Goal: Contribute content: Contribute content

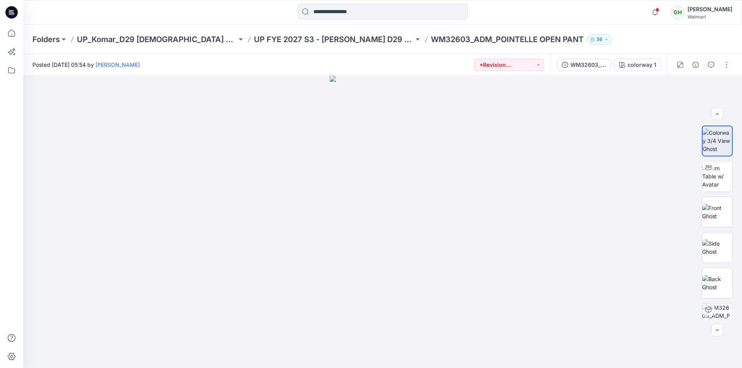
scroll to position [116, 0]
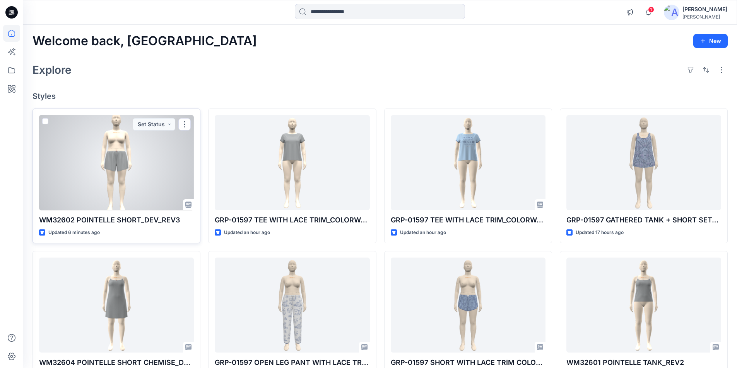
click at [119, 186] on div at bounding box center [116, 162] width 155 height 95
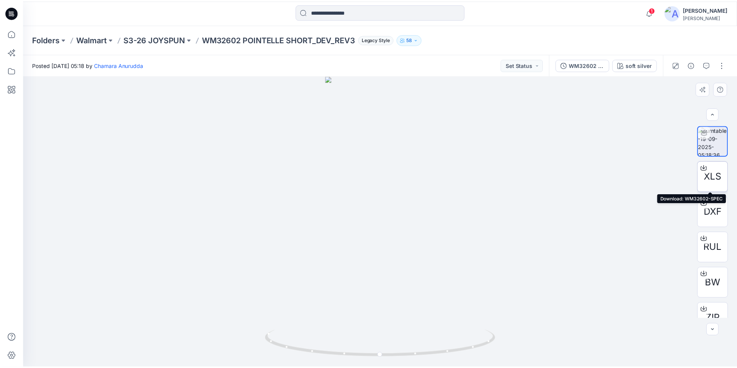
scroll to position [15, 0]
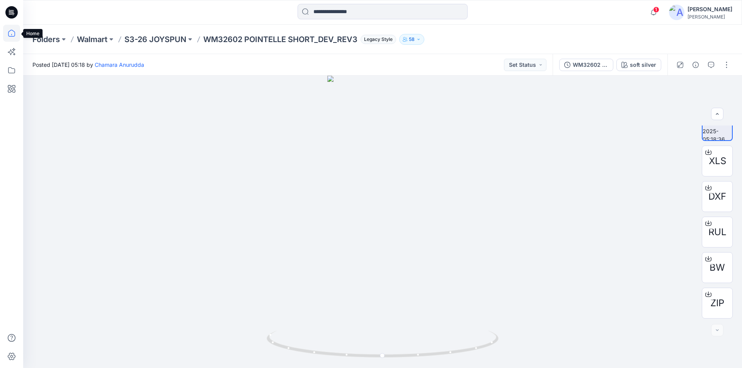
click at [7, 34] on icon at bounding box center [11, 33] width 17 height 17
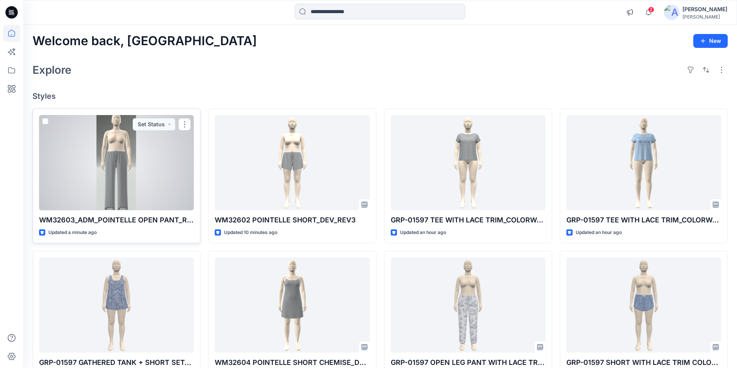
click at [138, 177] on div at bounding box center [116, 162] width 155 height 95
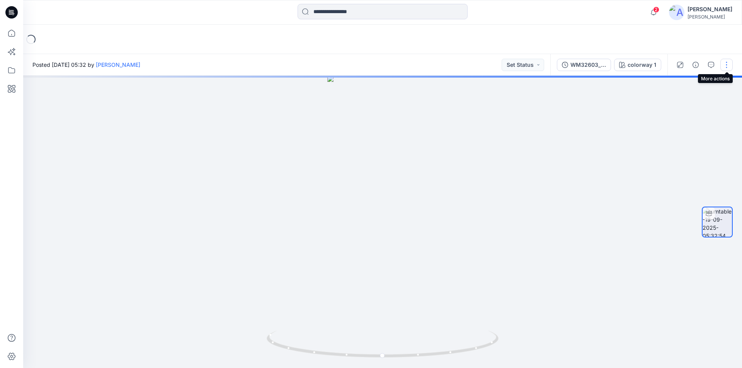
click at [727, 65] on button "button" at bounding box center [727, 65] width 12 height 12
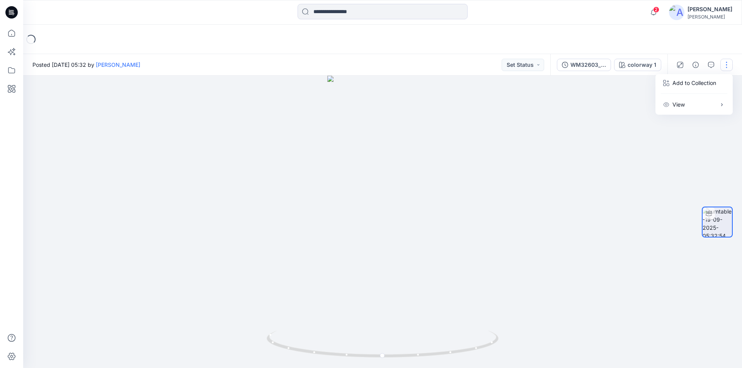
click at [720, 42] on div "Loading..." at bounding box center [382, 39] width 719 height 29
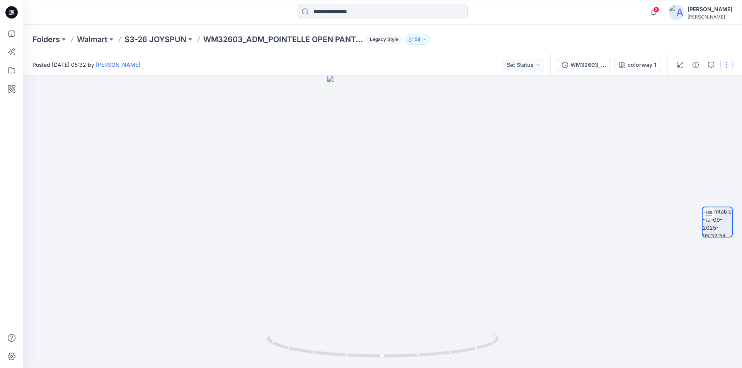
click at [726, 61] on button "button" at bounding box center [727, 65] width 12 height 12
click at [692, 85] on button "Edit" at bounding box center [694, 83] width 71 height 14
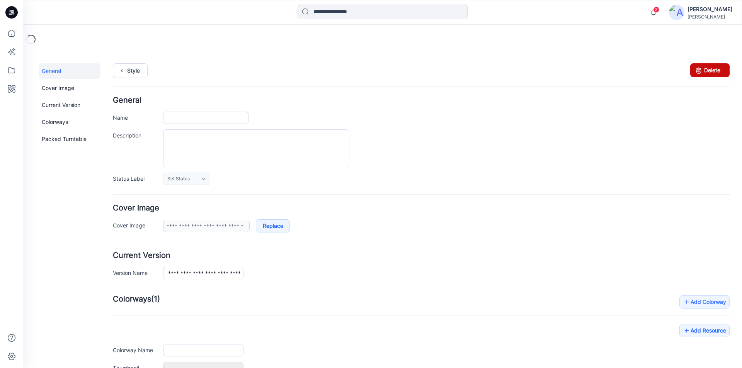
type input "**********"
click at [704, 71] on link "Delete" at bounding box center [709, 70] width 39 height 14
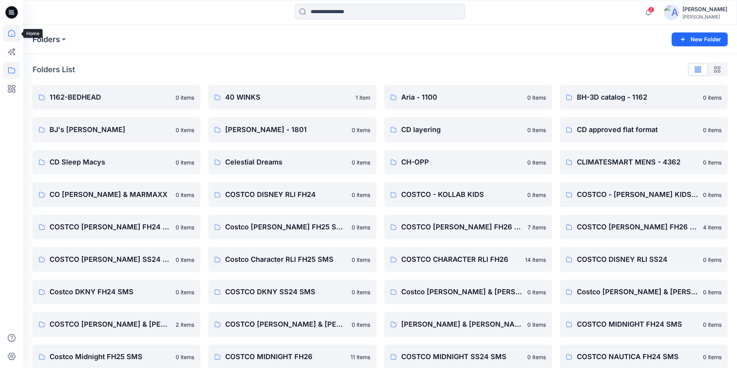
click at [9, 36] on icon at bounding box center [11, 33] width 17 height 17
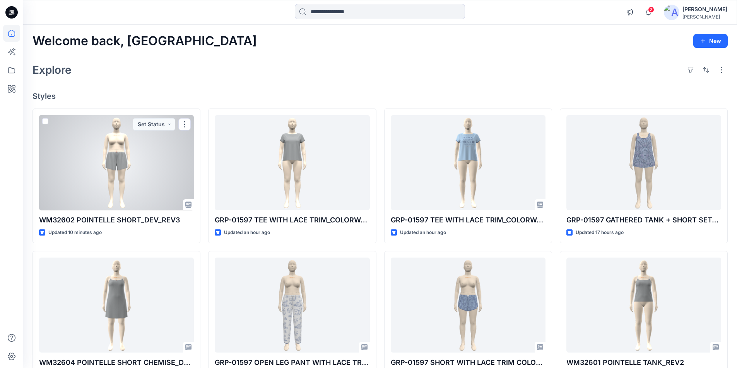
click at [156, 187] on div at bounding box center [116, 162] width 155 height 95
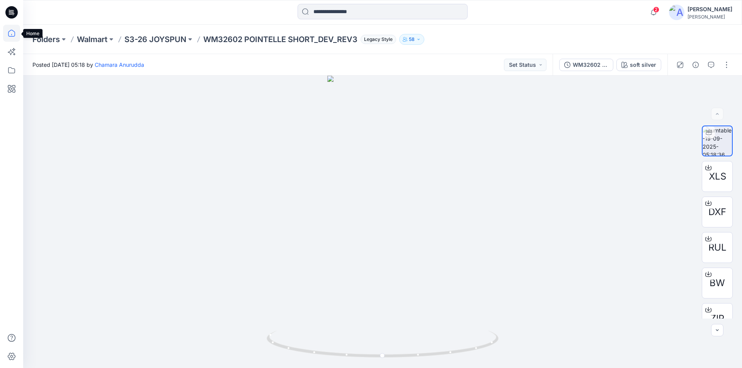
click at [13, 30] on icon at bounding box center [11, 33] width 17 height 17
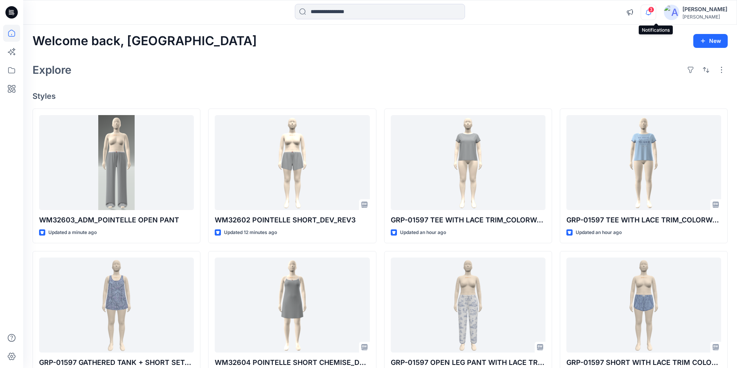
click at [655, 12] on icon "button" at bounding box center [648, 12] width 15 height 15
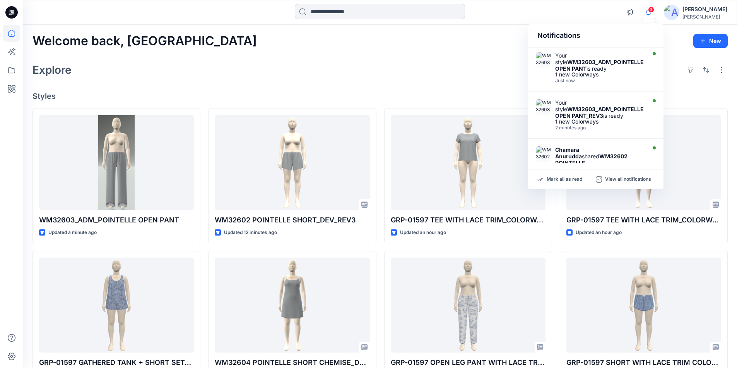
click at [189, 76] on div "Explore" at bounding box center [379, 70] width 695 height 19
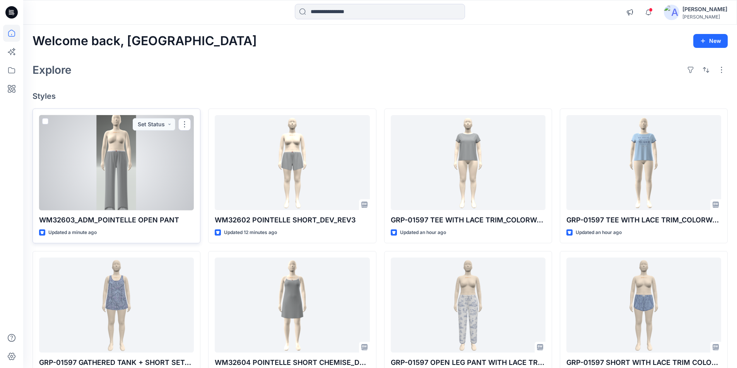
click at [119, 148] on div at bounding box center [116, 162] width 155 height 95
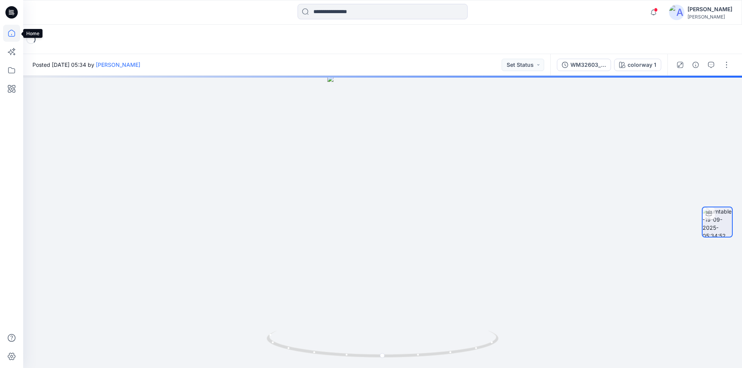
click at [12, 31] on icon at bounding box center [11, 33] width 17 height 17
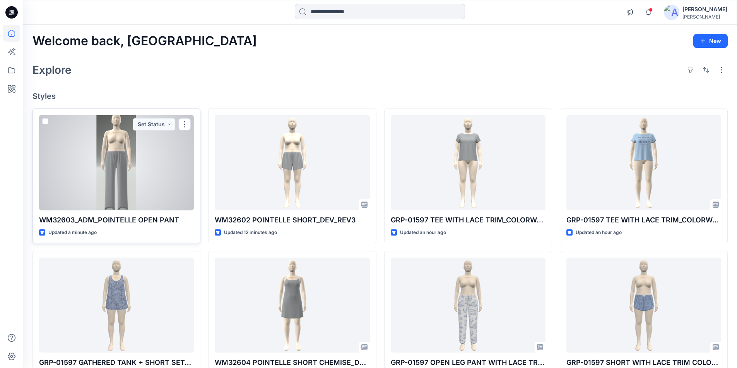
click at [117, 157] on div at bounding box center [116, 162] width 155 height 95
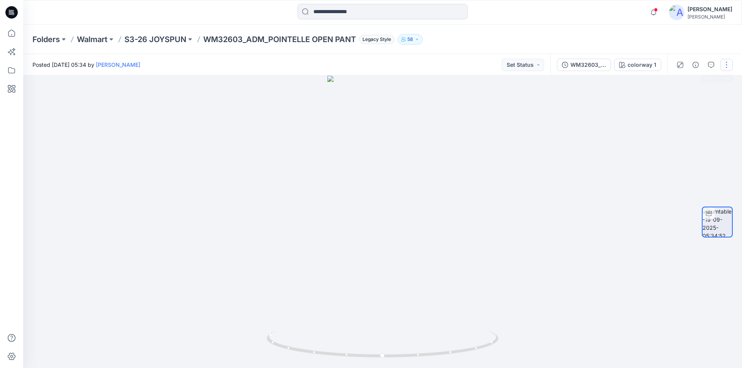
click at [725, 61] on button "button" at bounding box center [727, 65] width 12 height 12
click at [680, 84] on p "Edit" at bounding box center [678, 83] width 10 height 8
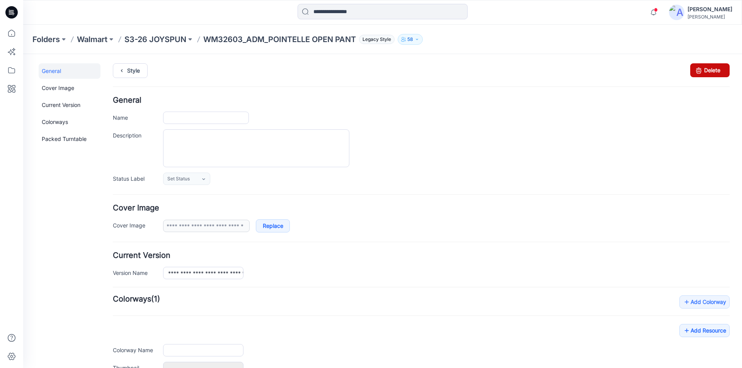
type input "**********"
drag, startPoint x: 698, startPoint y: 71, endPoint x: 424, endPoint y: 99, distance: 275.2
click at [698, 71] on icon at bounding box center [699, 70] width 11 height 14
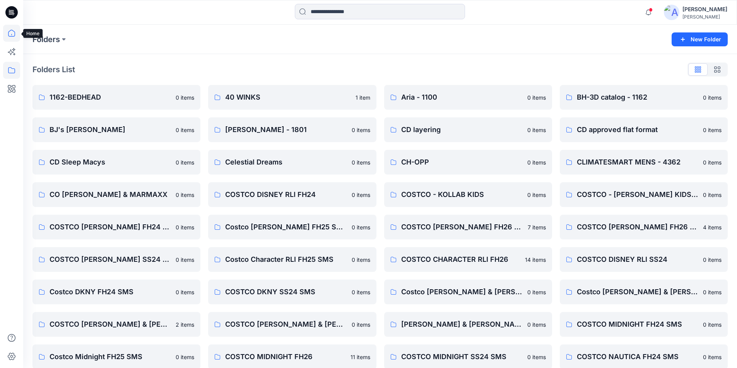
click at [4, 31] on icon at bounding box center [11, 33] width 17 height 17
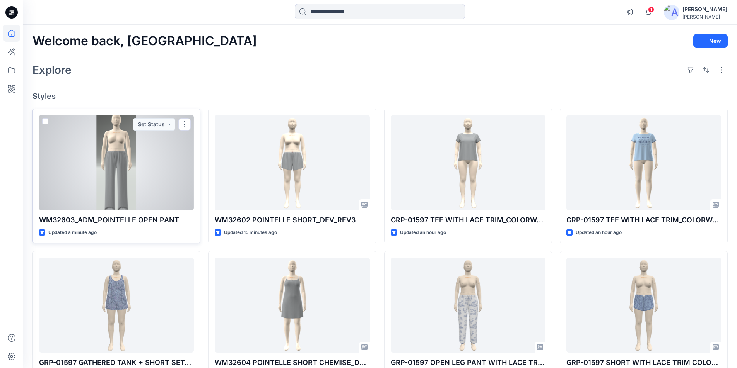
click at [139, 170] on div at bounding box center [116, 162] width 155 height 95
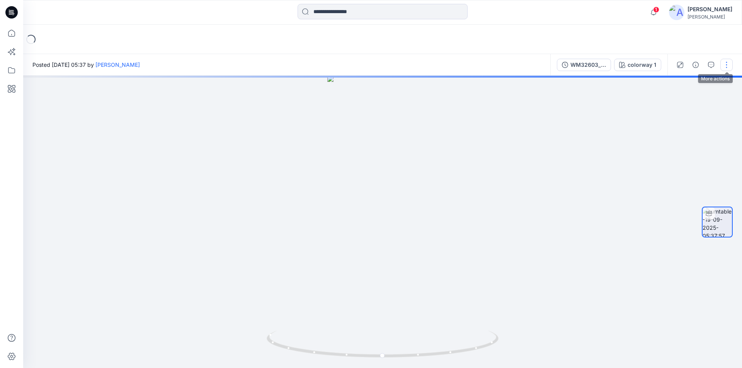
click at [729, 65] on button "button" at bounding box center [727, 65] width 12 height 12
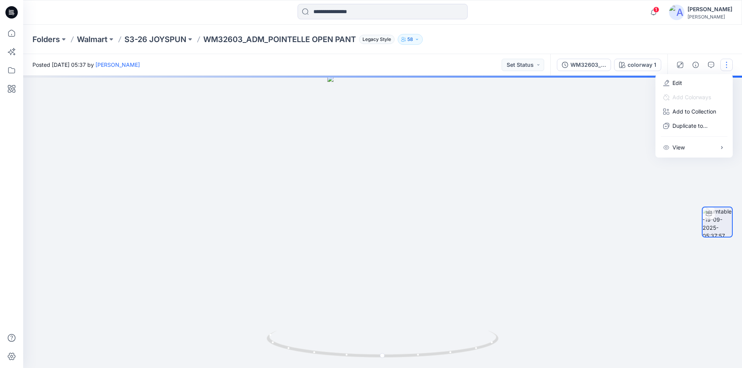
click at [659, 41] on div "Folders Walmart S3-26 JOYSPUN WM32603_ADM_POINTELLE OPEN PANT Legacy Style 58" at bounding box center [352, 39] width 640 height 11
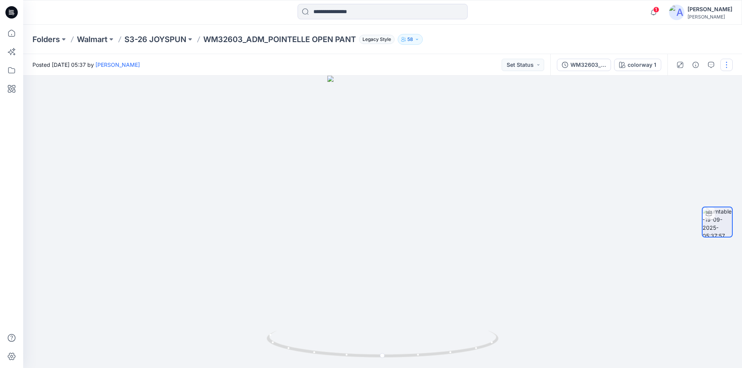
click at [727, 67] on button "button" at bounding box center [727, 65] width 12 height 12
click at [684, 83] on button "Edit" at bounding box center [694, 83] width 71 height 14
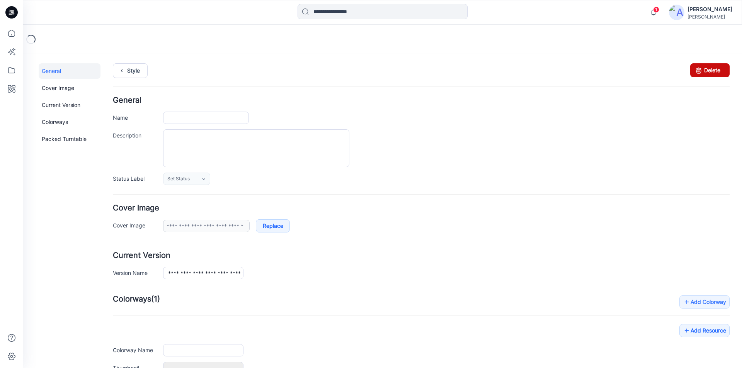
type input "**********"
click at [700, 69] on link "Delete" at bounding box center [709, 70] width 39 height 14
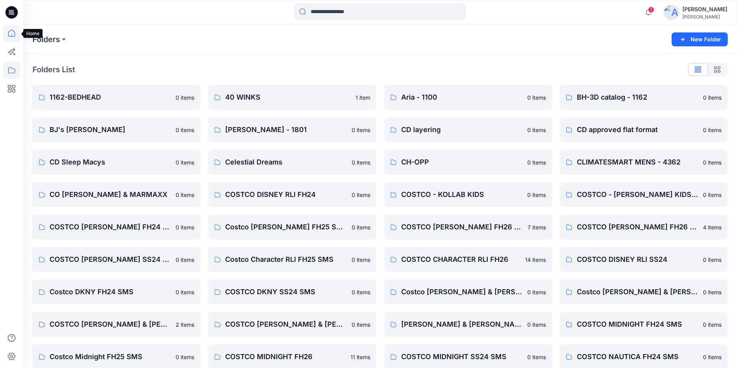
click at [15, 35] on icon at bounding box center [11, 33] width 7 height 7
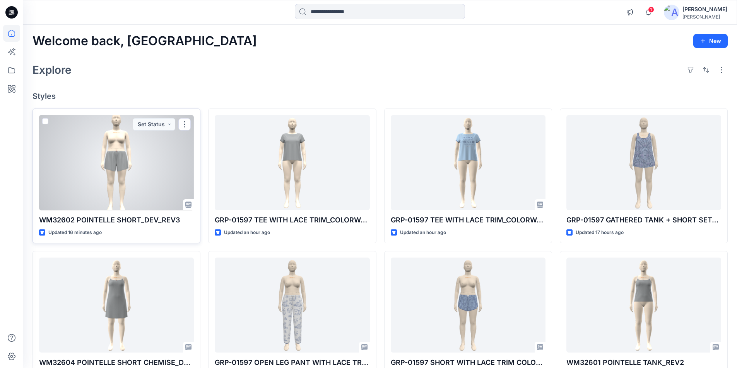
click at [128, 162] on div at bounding box center [116, 162] width 155 height 95
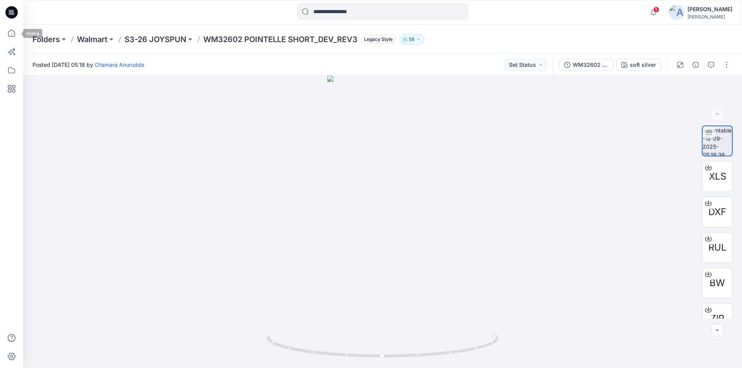
click at [11, 33] on icon at bounding box center [11, 33] width 17 height 17
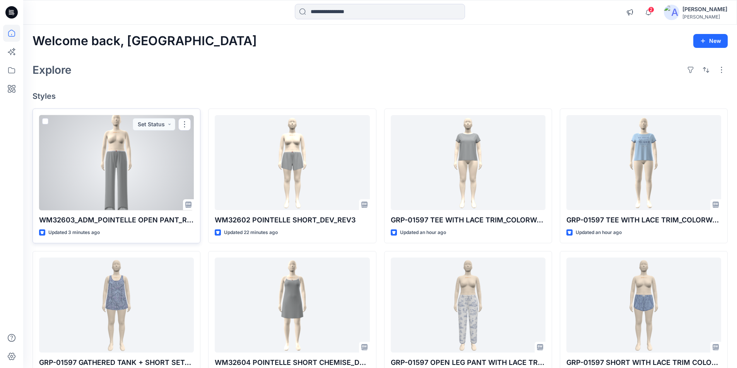
click at [164, 169] on div at bounding box center [116, 162] width 155 height 95
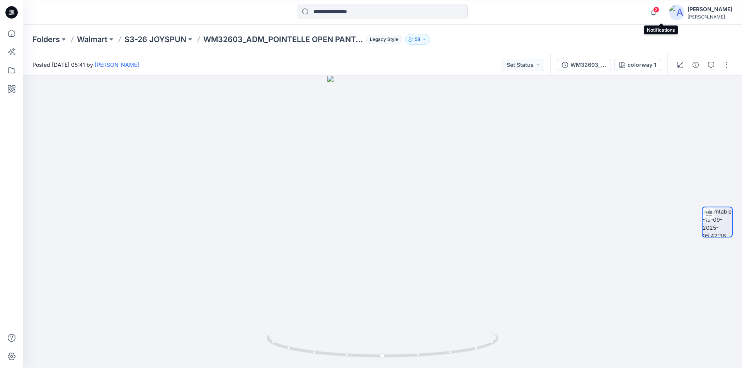
click at [660, 11] on span "2" at bounding box center [656, 10] width 6 height 6
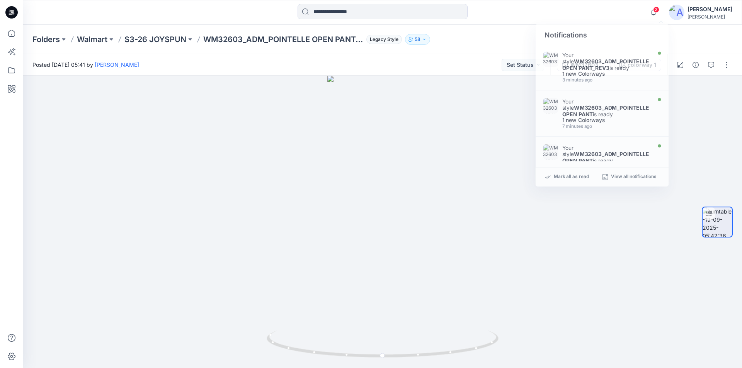
click at [580, 3] on div "2 Notifications Your style WM32603_ADM_POINTELLE OPEN PANT_REV3 is ready 1 new …" at bounding box center [382, 12] width 719 height 25
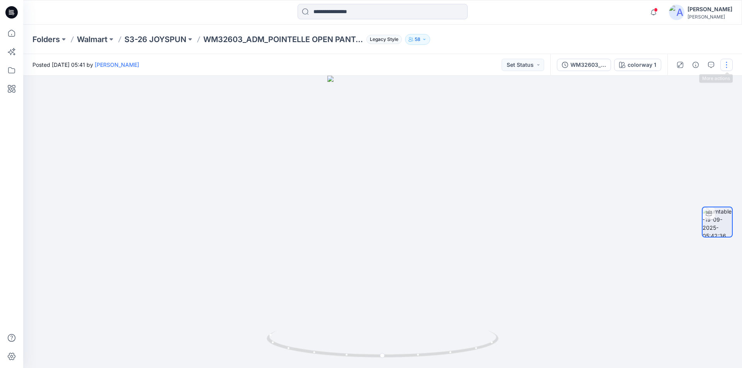
click at [727, 68] on button "button" at bounding box center [727, 65] width 12 height 12
click at [685, 83] on button "Edit" at bounding box center [694, 83] width 71 height 14
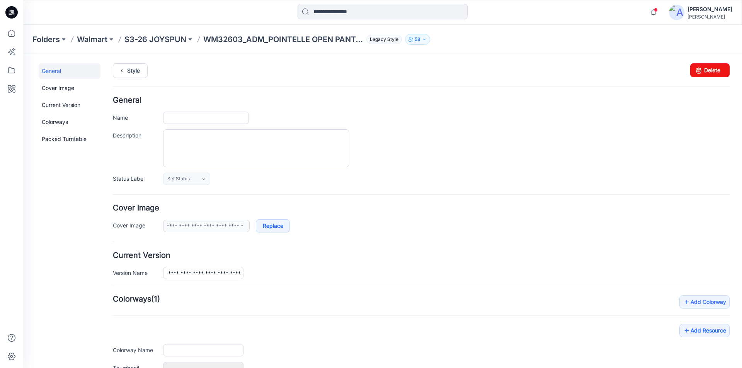
type input "**********"
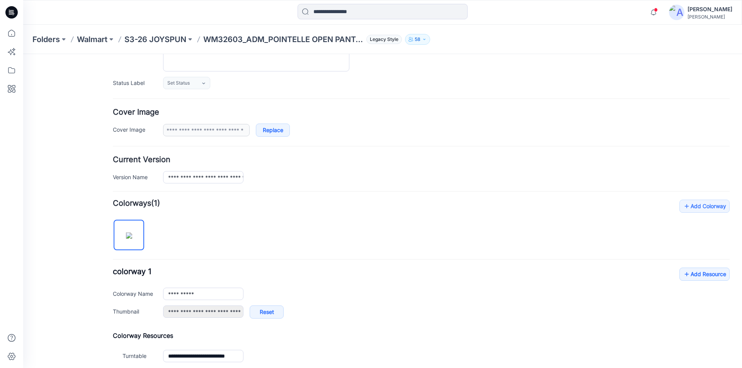
scroll to position [155, 0]
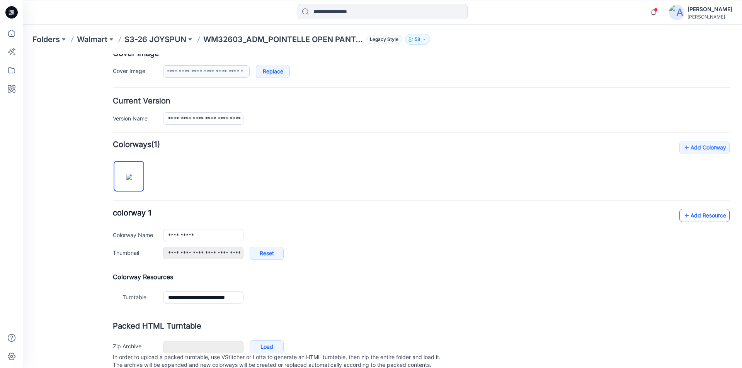
click at [696, 212] on link "Add Resource" at bounding box center [705, 215] width 50 height 13
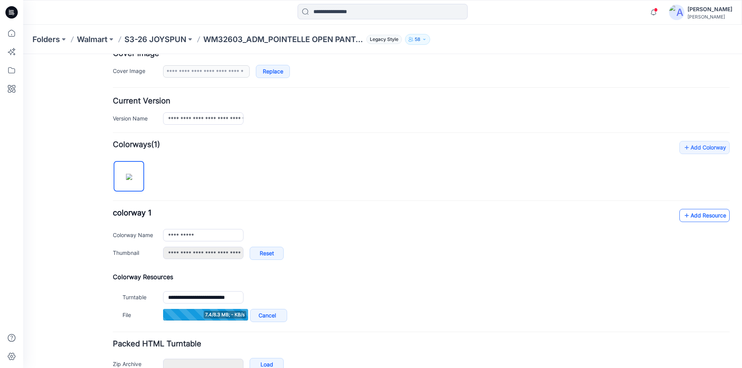
click at [687, 214] on link "Add Resource" at bounding box center [705, 215] width 50 height 13
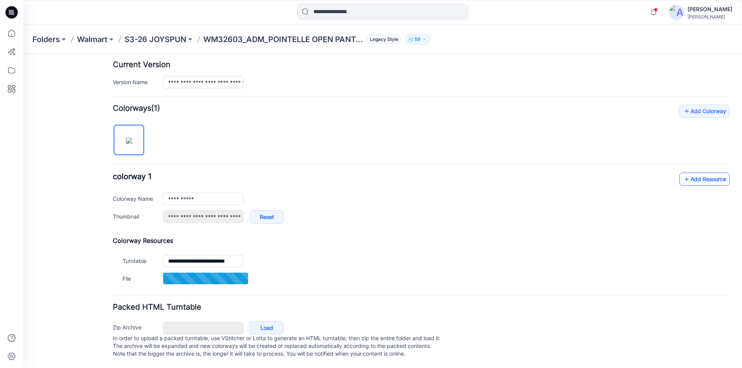
click at [700, 176] on link "Add Resource" at bounding box center [705, 179] width 50 height 13
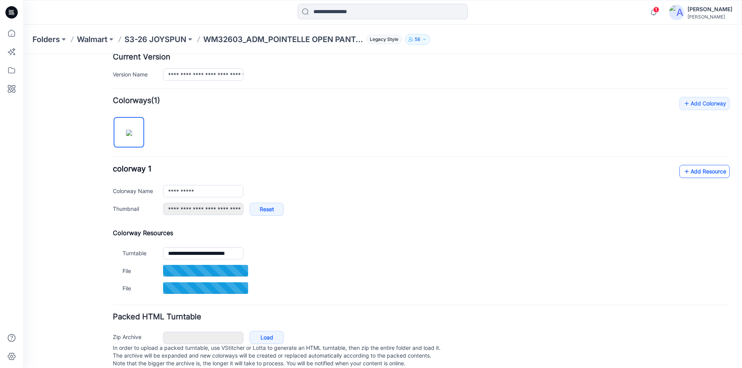
click at [693, 173] on link "Add Resource" at bounding box center [705, 171] width 50 height 13
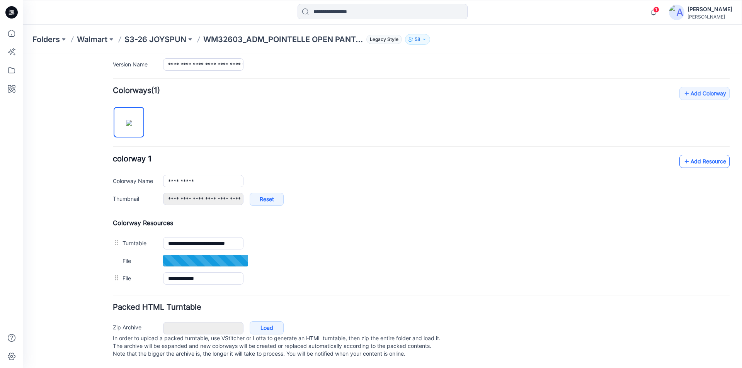
scroll to position [217, 0]
click at [698, 155] on link "Add Resource" at bounding box center [705, 161] width 50 height 13
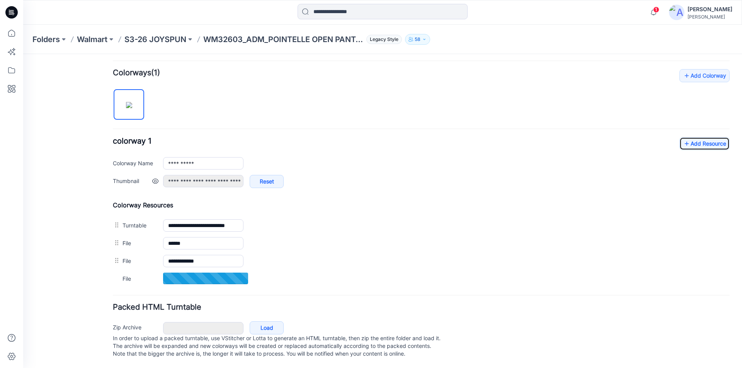
scroll to position [234, 0]
click at [699, 138] on link "Add Resource" at bounding box center [705, 143] width 50 height 13
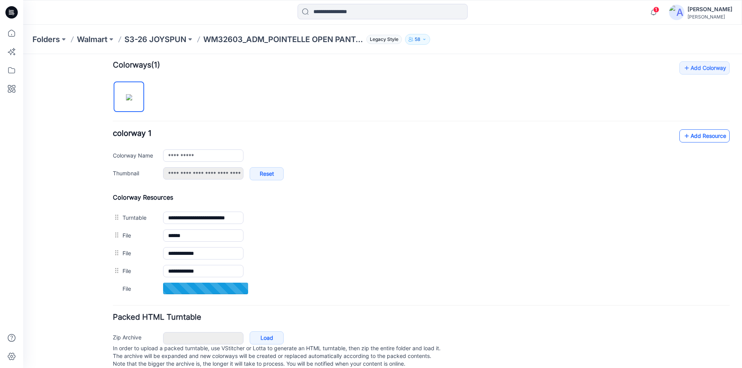
click at [706, 135] on link "Add Resource" at bounding box center [705, 136] width 50 height 13
click at [686, 135] on link "Add Resource" at bounding box center [705, 136] width 50 height 13
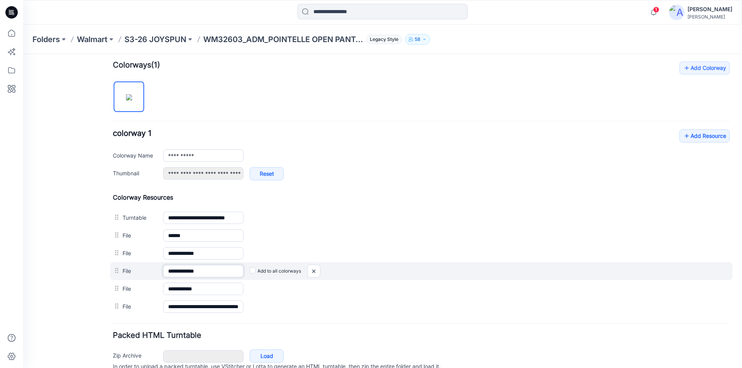
drag, startPoint x: 213, startPoint y: 271, endPoint x: 197, endPoint y: 272, distance: 15.9
click at [197, 272] on input "**********" at bounding box center [203, 271] width 80 height 12
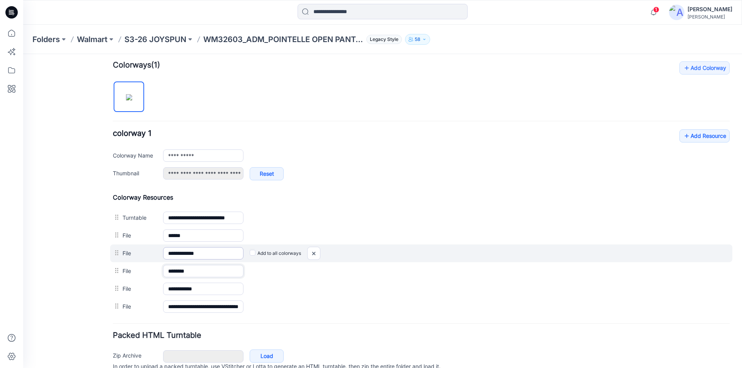
type input "*******"
click at [210, 256] on input "**********" at bounding box center [203, 253] width 80 height 12
drag, startPoint x: 215, startPoint y: 255, endPoint x: 197, endPoint y: 254, distance: 17.4
click at [197, 254] on input "**********" at bounding box center [203, 253] width 80 height 12
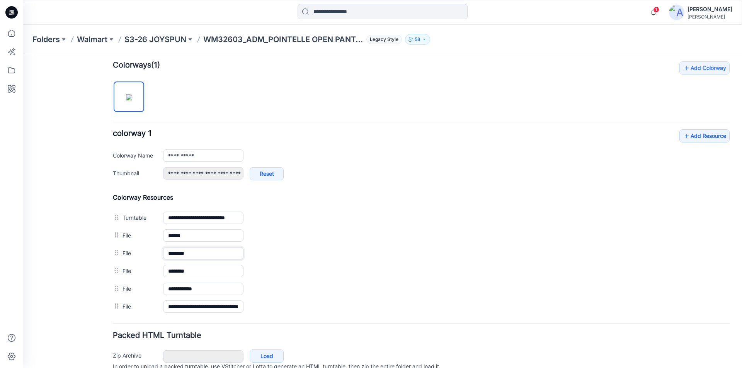
type input "*******"
click at [469, 136] on div "**********" at bounding box center [421, 159] width 617 height 59
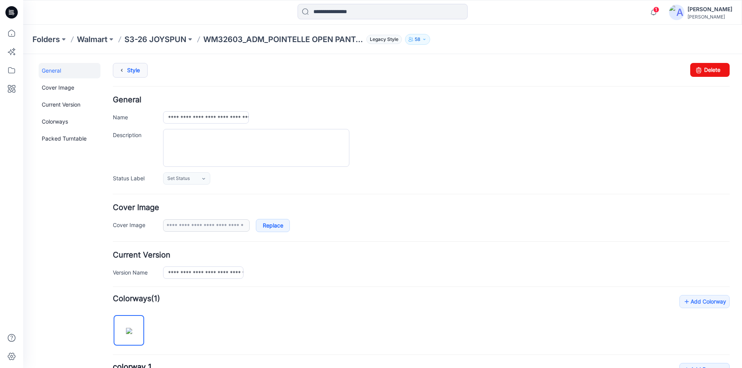
scroll to position [0, 0]
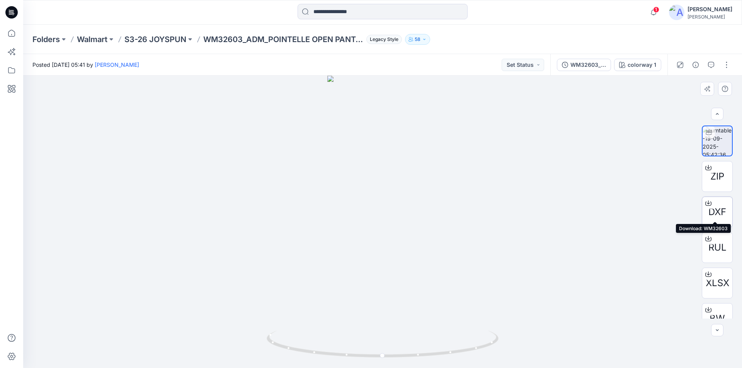
scroll to position [15, 0]
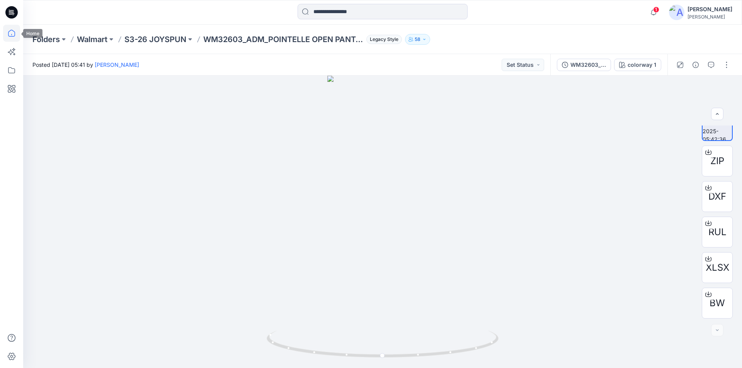
click at [10, 33] on icon at bounding box center [11, 33] width 17 height 17
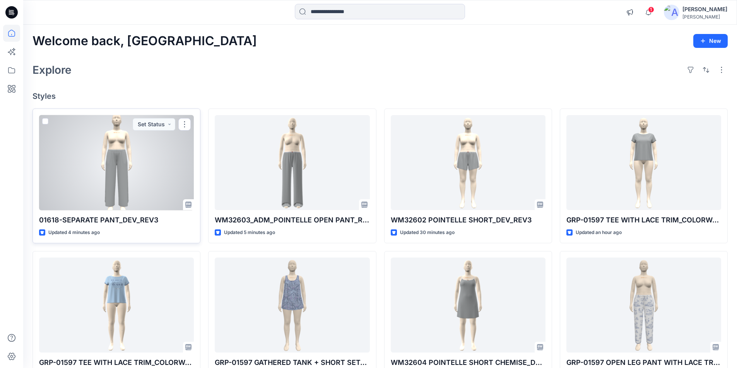
click at [153, 181] on div at bounding box center [116, 162] width 155 height 95
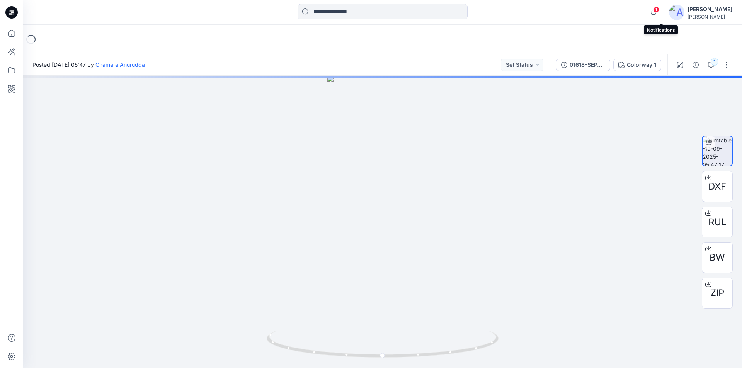
click at [660, 9] on span "1" at bounding box center [656, 10] width 6 height 6
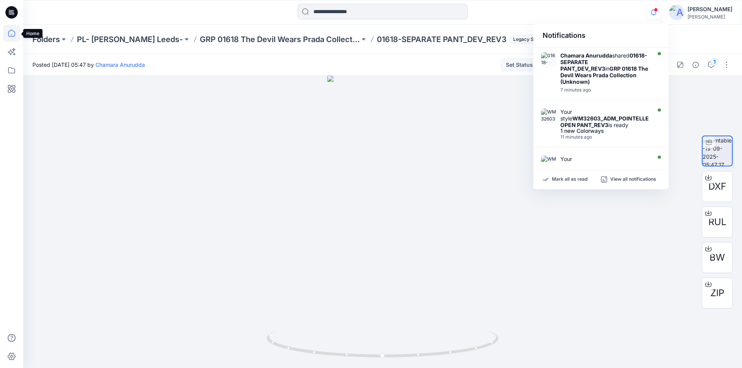
click at [7, 36] on icon at bounding box center [11, 33] width 17 height 17
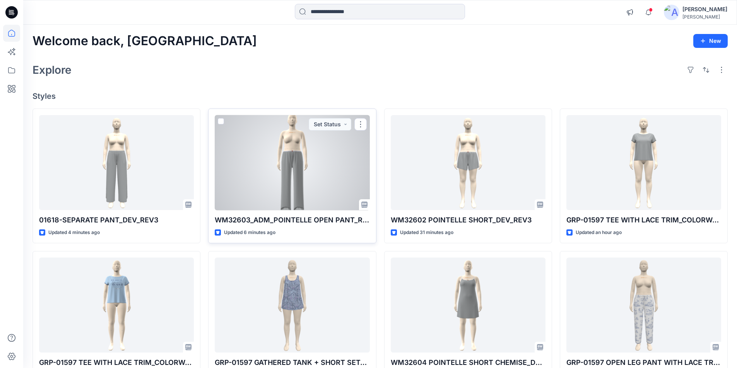
click at [302, 169] on div at bounding box center [292, 162] width 155 height 95
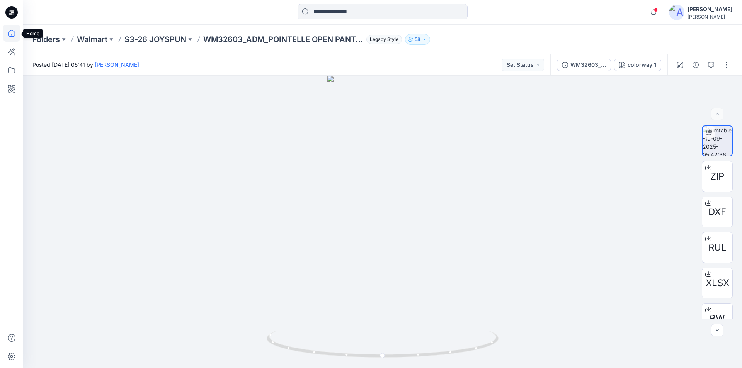
click at [7, 30] on icon at bounding box center [11, 33] width 17 height 17
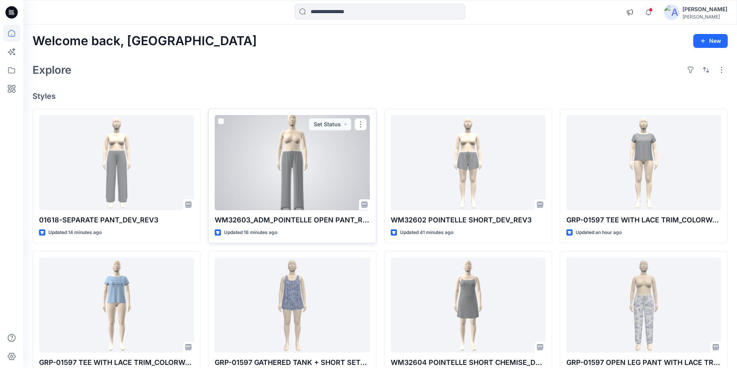
click at [312, 160] on div at bounding box center [292, 162] width 155 height 95
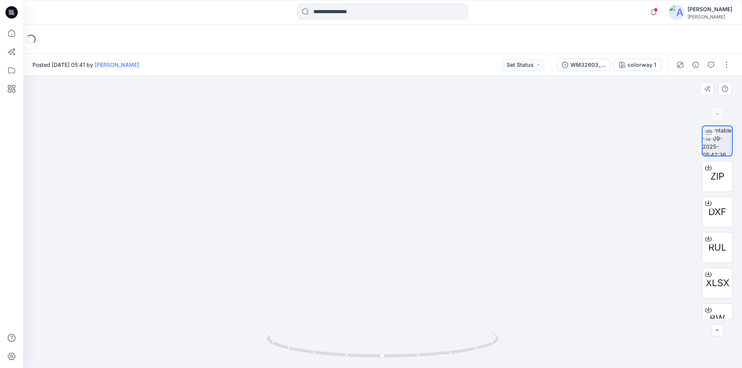
drag, startPoint x: 381, startPoint y: 165, endPoint x: 388, endPoint y: 246, distance: 80.3
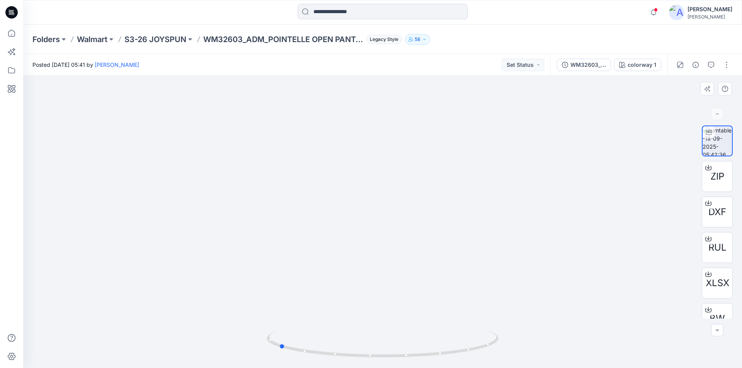
drag, startPoint x: 384, startPoint y: 359, endPoint x: 512, endPoint y: 343, distance: 128.9
click at [512, 343] on div at bounding box center [382, 222] width 719 height 293
drag, startPoint x: 283, startPoint y: 348, endPoint x: 419, endPoint y: 357, distance: 136.8
click at [419, 357] on icon at bounding box center [384, 345] width 234 height 29
click at [13, 33] on icon at bounding box center [11, 33] width 17 height 17
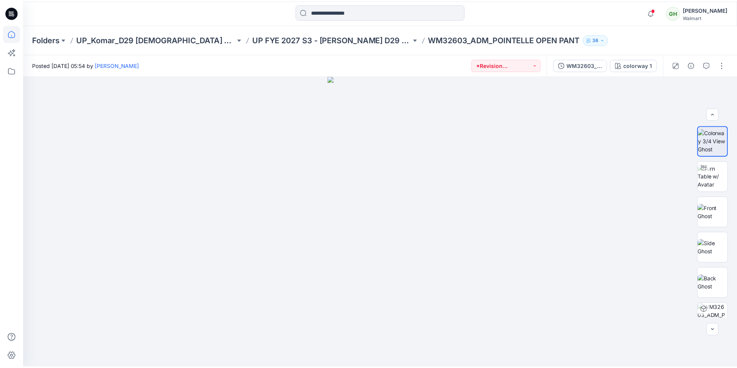
scroll to position [116, 0]
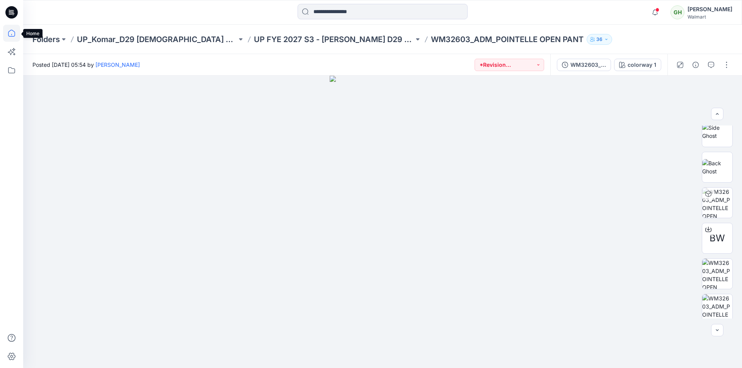
click at [12, 32] on icon at bounding box center [11, 33] width 17 height 17
